Goal: Information Seeking & Learning: Learn about a topic

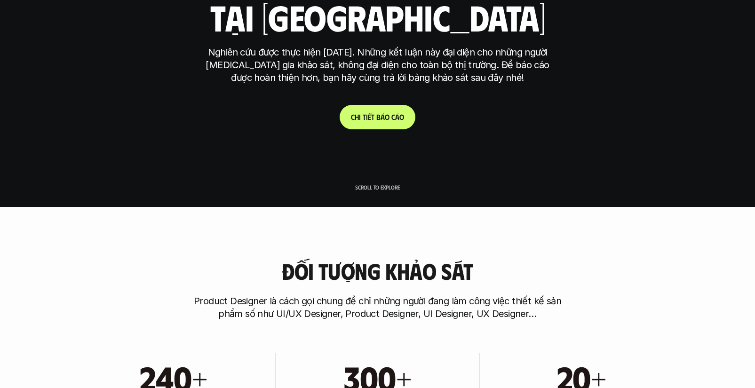
scroll to position [184, 0]
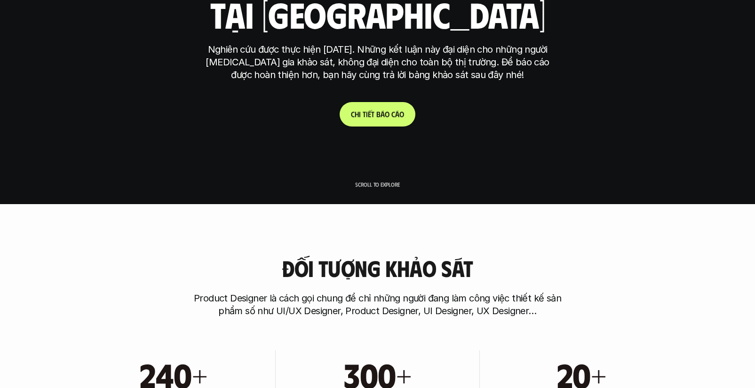
click at [400, 117] on p "C h i t i ế t b á o c á o" at bounding box center [377, 114] width 53 height 9
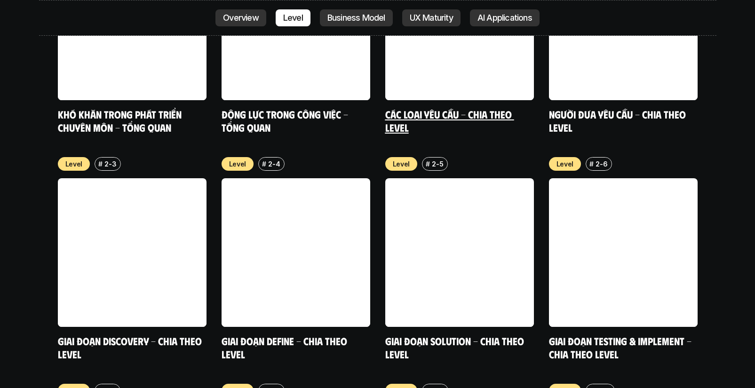
scroll to position [3472, 0]
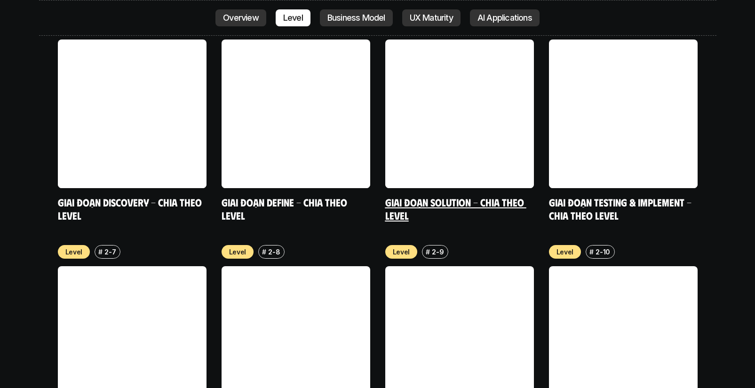
click at [461, 108] on link at bounding box center [459, 114] width 149 height 149
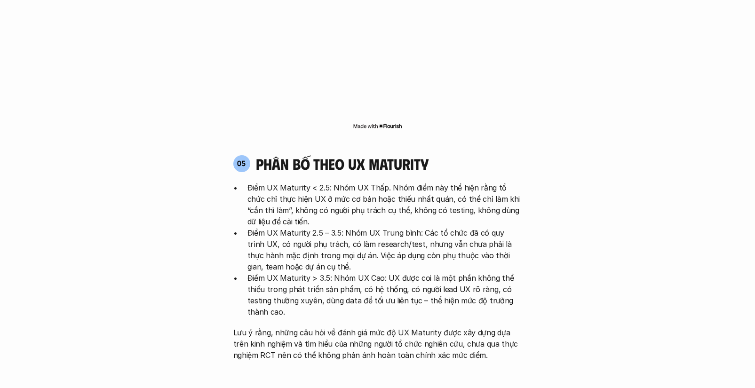
scroll to position [1832, 0]
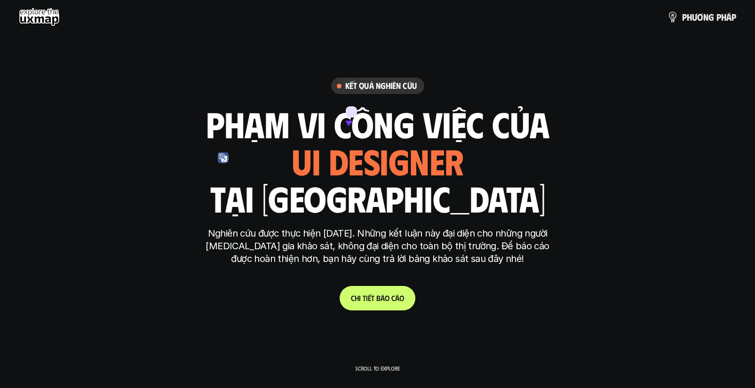
scroll to position [2516, 0]
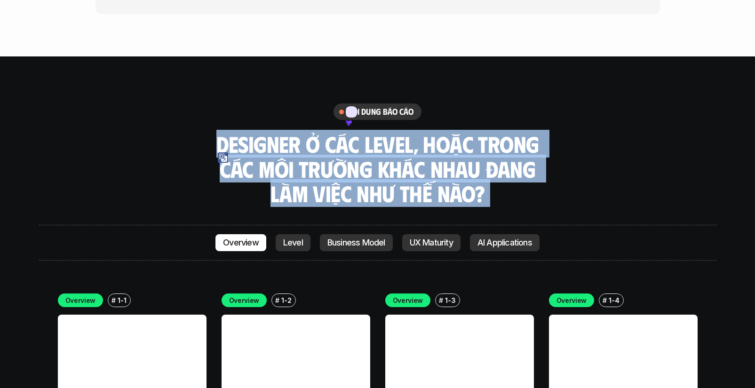
click at [521, 132] on h3 "Designer ở các level, hoặc trong các môi trường khác nhau đang làm việc như thế…" at bounding box center [377, 169] width 329 height 74
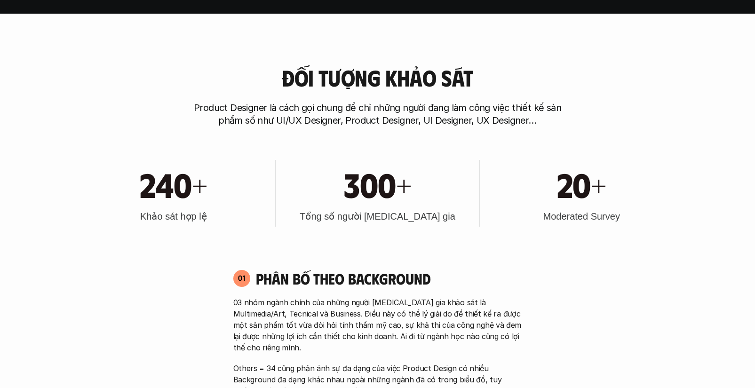
scroll to position [0, 0]
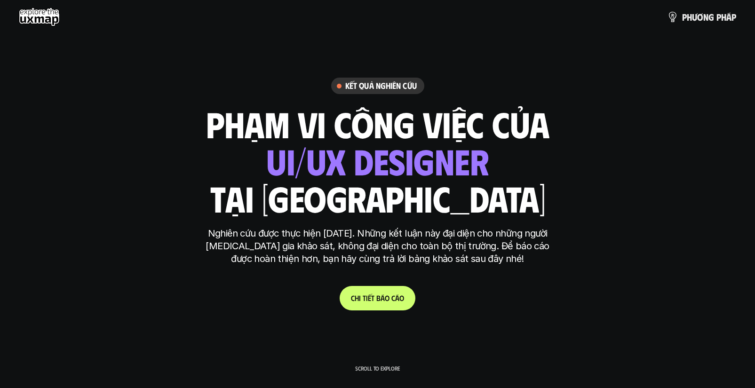
click at [484, 128] on h1 "phạm vi công việc của" at bounding box center [378, 124] width 344 height 40
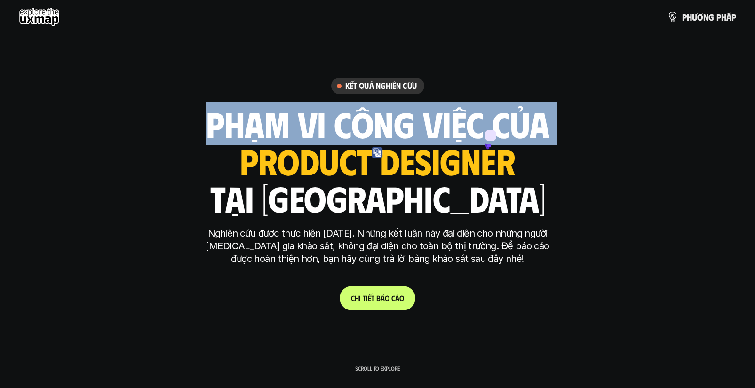
click at [500, 189] on div "phạm vi công việc của ui designer ui/ux designer product designer [DEMOGRAPHIC_…" at bounding box center [378, 161] width 344 height 110
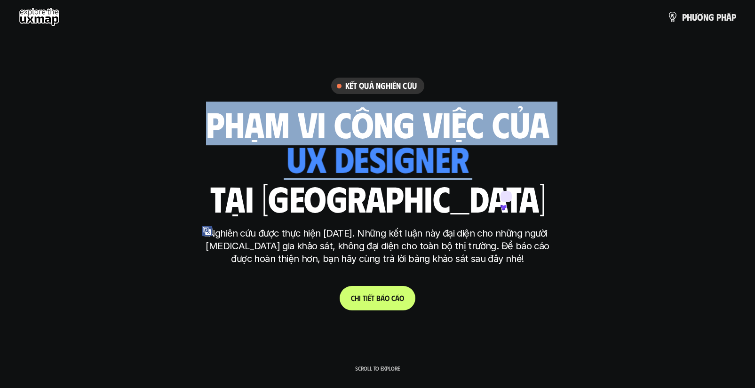
click at [519, 204] on div "phạm vi công việc của ui designer ui/ux designer product designer [DEMOGRAPHIC_…" at bounding box center [378, 161] width 344 height 110
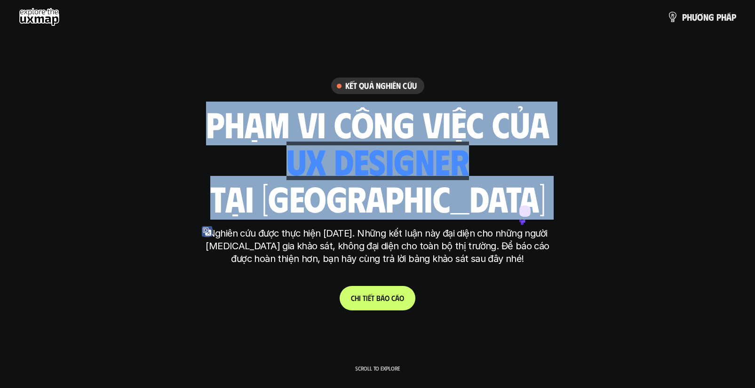
copy div "phạm vi công việc của ui designer ui/ux designer product designer [DEMOGRAPHIC_…"
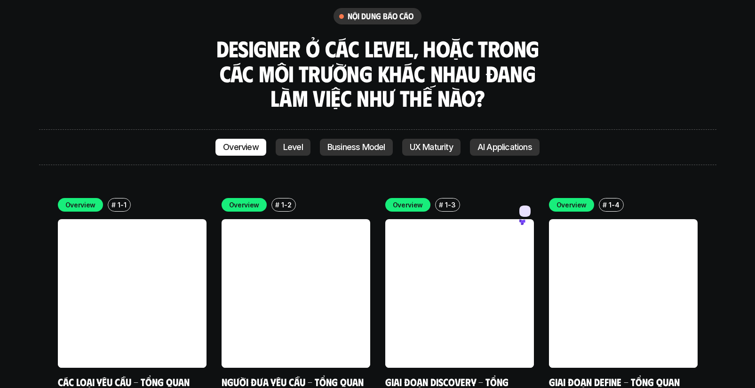
scroll to position [2679, 0]
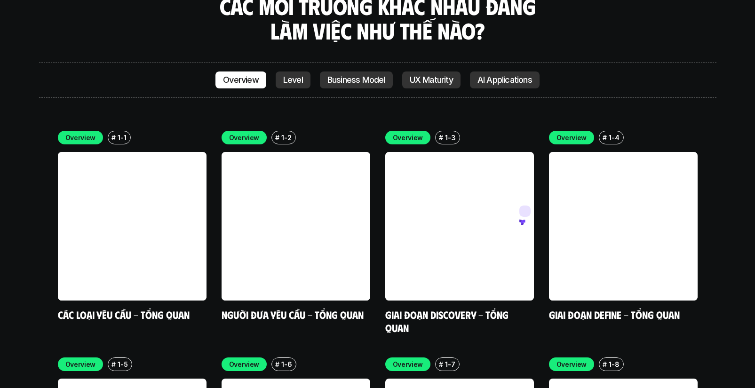
click at [515, 117] on div "Overview # 1-1 Các loại yêu cầu - Tổng quan Overview # 1-2 Người đưa yêu cầu - …" at bounding box center [378, 339] width 678 height 444
click at [497, 152] on link at bounding box center [459, 226] width 149 height 149
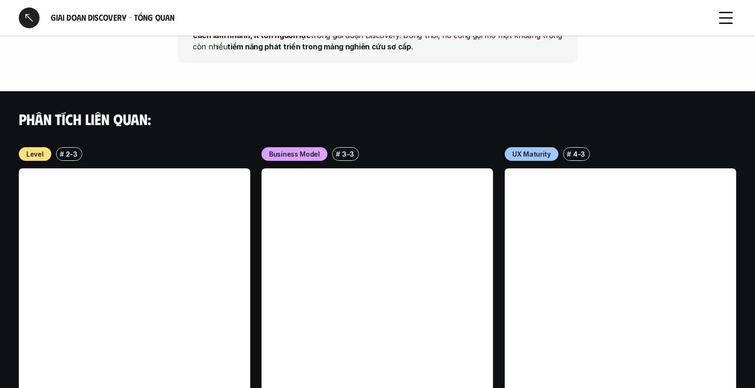
scroll to position [1131, 0]
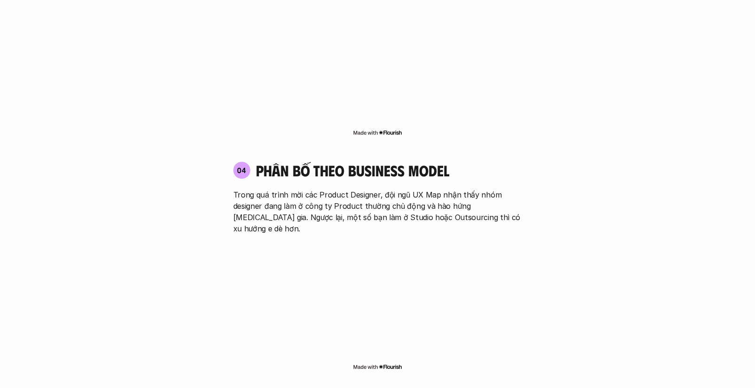
scroll to position [1567, 0]
